Goal: Transaction & Acquisition: Book appointment/travel/reservation

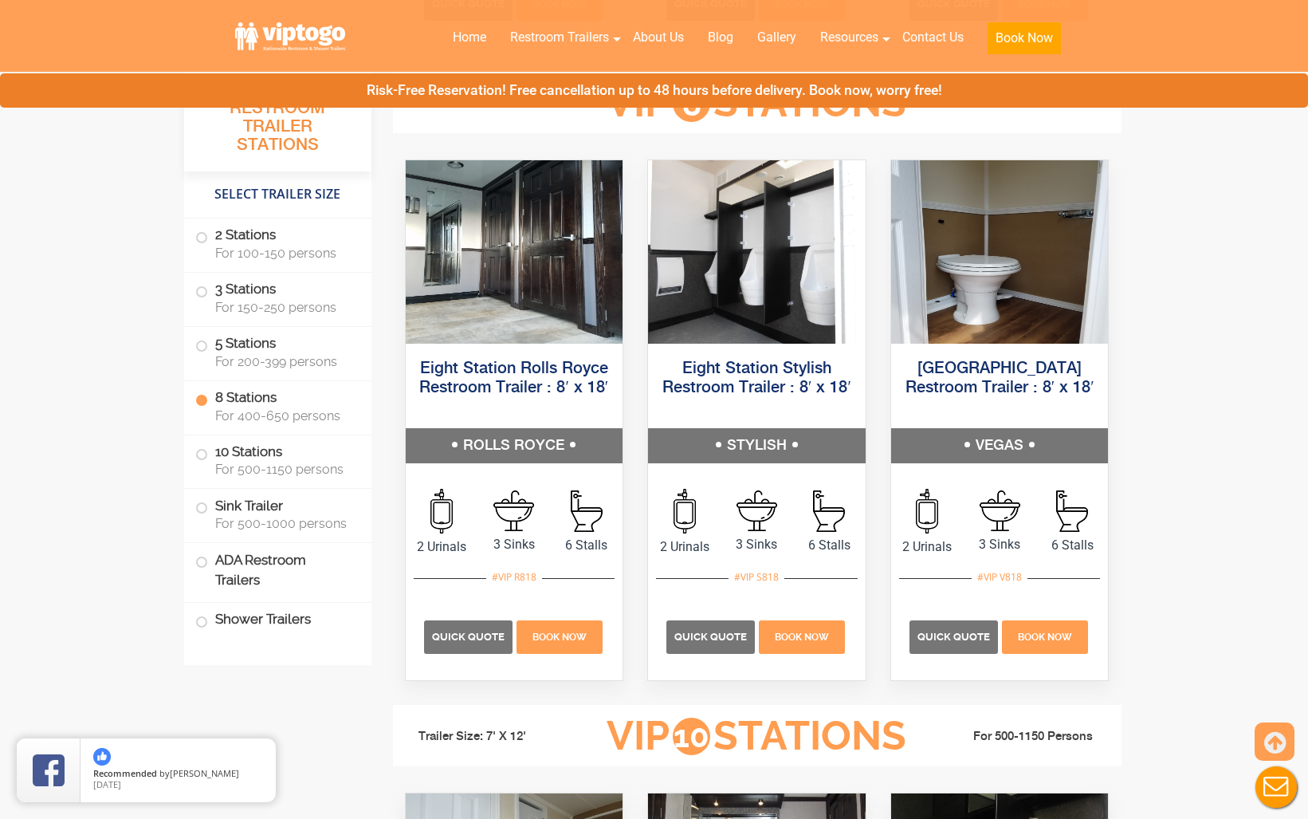
scroll to position [3038, 0]
click at [297, 467] on span "For 500-1150 persons" at bounding box center [283, 468] width 137 height 15
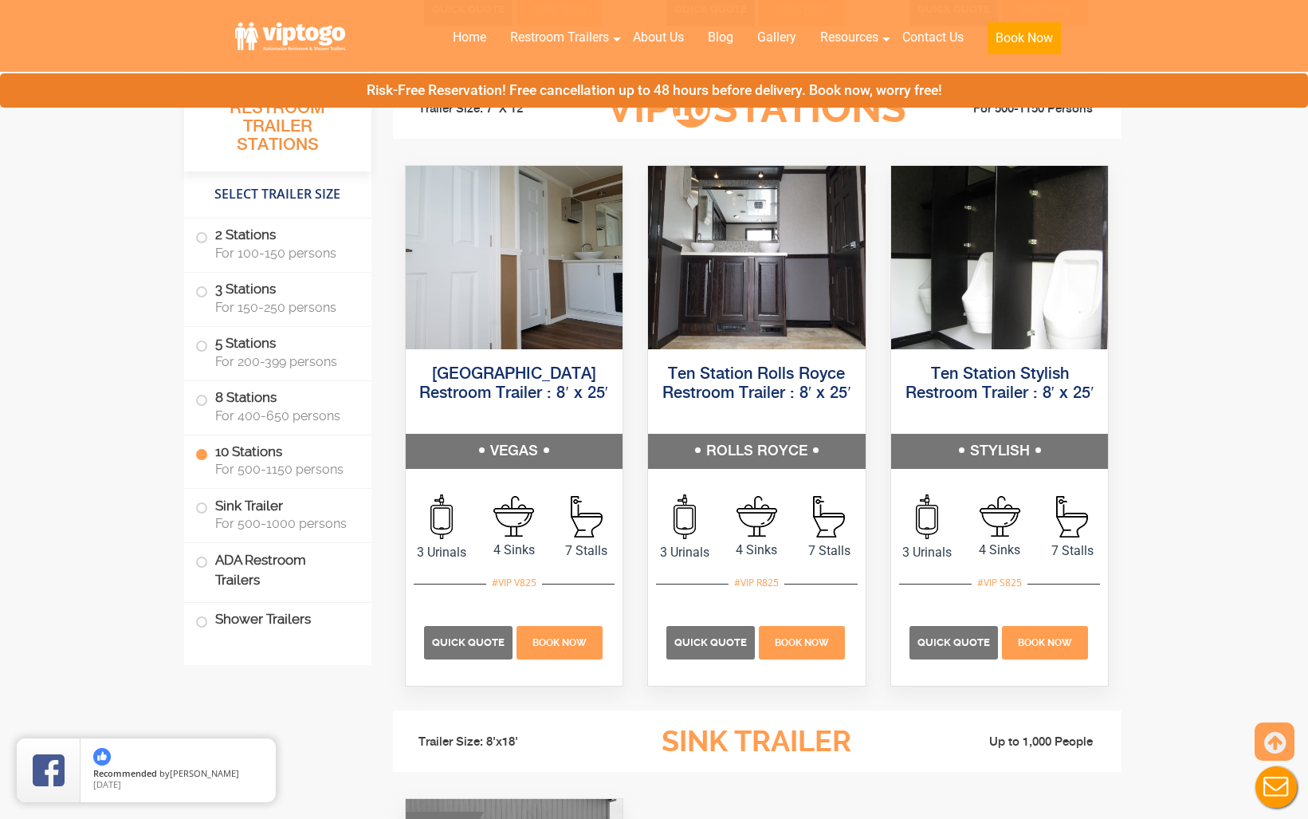
scroll to position [3656, 0]
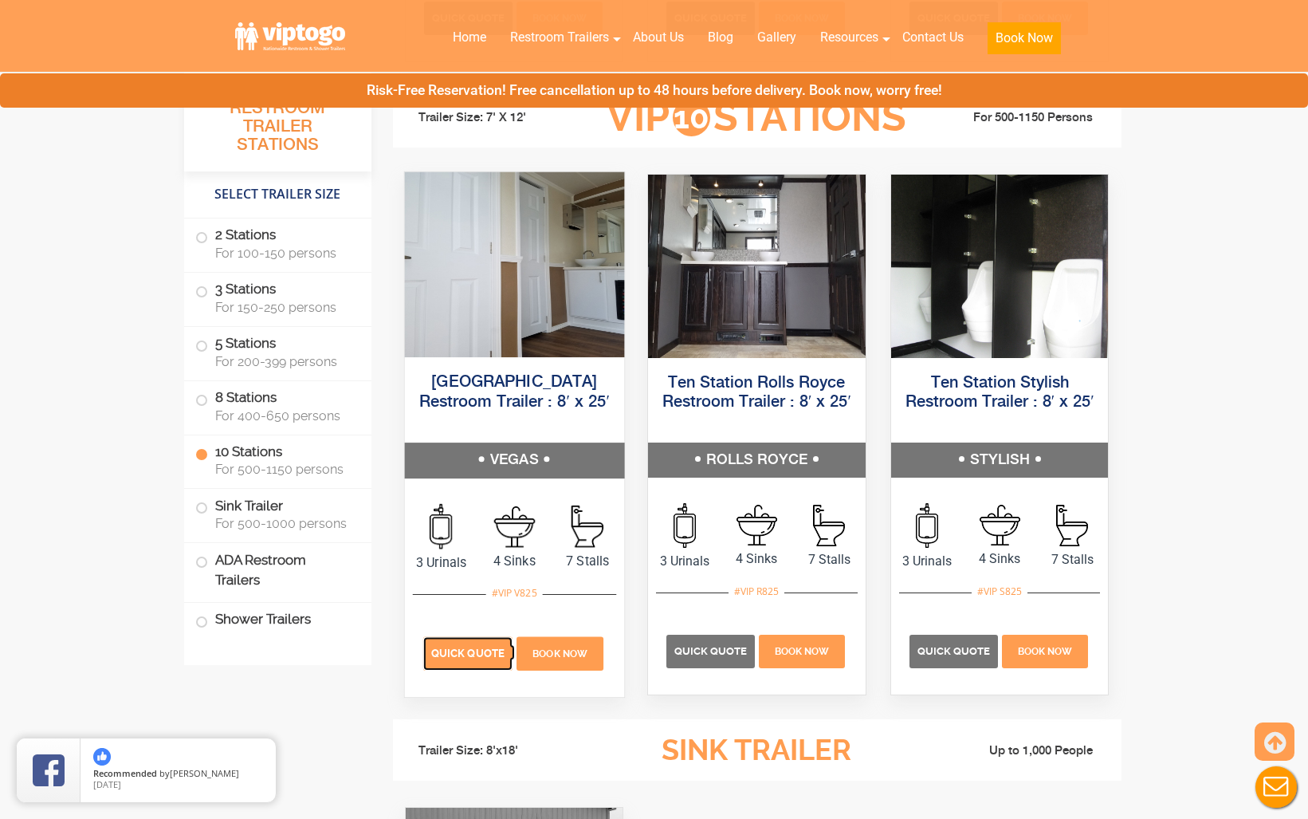
click at [485, 659] on p "Quick Quote" at bounding box center [466, 652] width 89 height 33
